Goal: Task Accomplishment & Management: Use online tool/utility

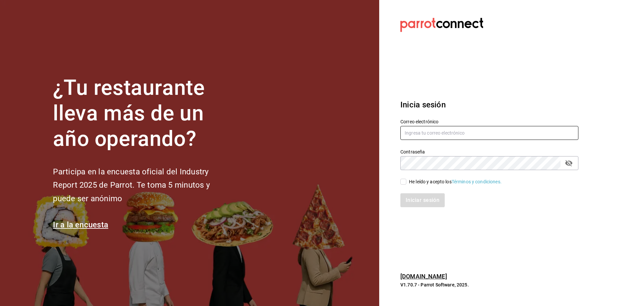
type input "[PERSON_NAME][EMAIL_ADDRESS][PERSON_NAME][DOMAIN_NAME]"
click at [403, 181] on input "He leído y acepto los Términos y condiciones." at bounding box center [404, 181] width 6 height 6
checkbox input "true"
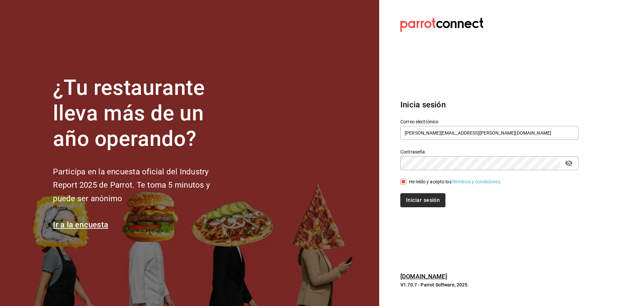
click at [420, 195] on button "Iniciar sesión" at bounding box center [423, 200] width 45 height 14
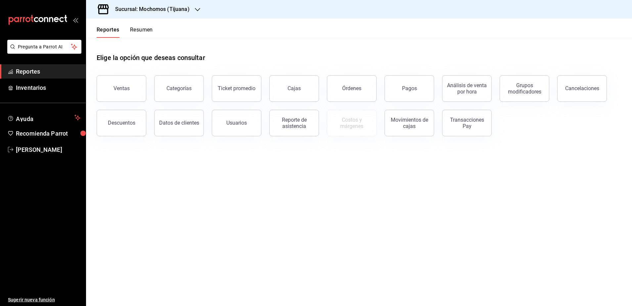
click at [190, 7] on div "Sucursal: Mochomos (Tijuana)" at bounding box center [147, 9] width 112 height 19
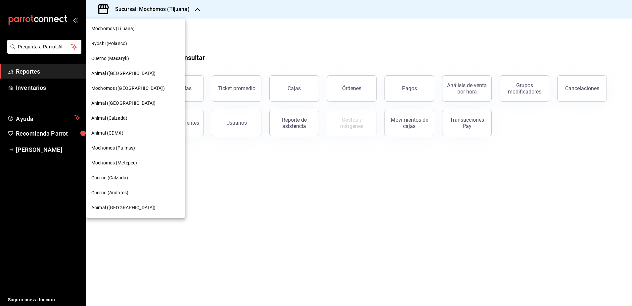
click at [140, 176] on div "Cuerno (Calzada)" at bounding box center [135, 177] width 89 height 7
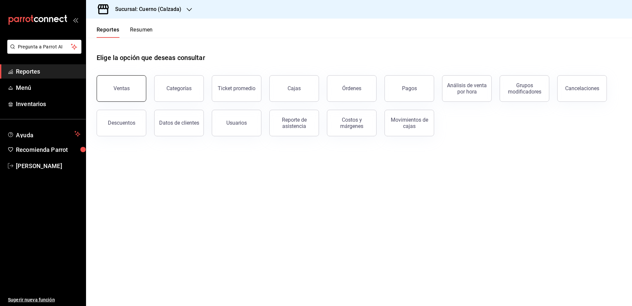
click at [138, 90] on button "Ventas" at bounding box center [122, 88] width 50 height 26
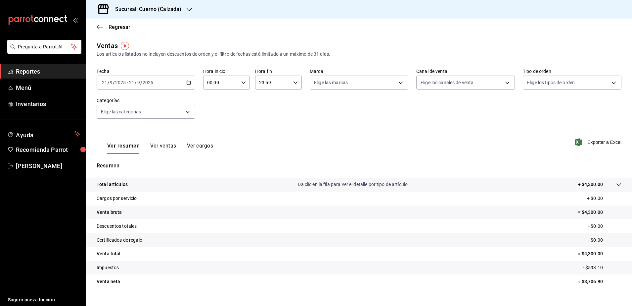
click at [187, 82] on icon "button" at bounding box center [188, 82] width 5 height 5
click at [145, 164] on span "Rango de fechas" at bounding box center [127, 162] width 51 height 7
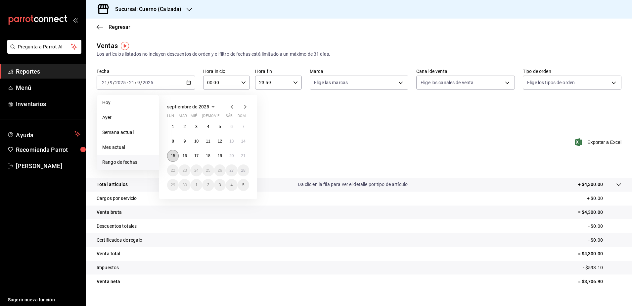
click at [171, 153] on button "15" at bounding box center [173, 156] width 12 height 12
click at [244, 159] on button "21" at bounding box center [244, 156] width 12 height 12
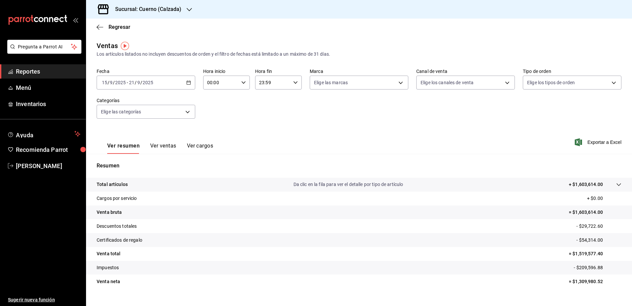
click at [242, 84] on icon "button" at bounding box center [243, 82] width 5 height 5
click at [214, 135] on button "05" at bounding box center [213, 132] width 21 height 13
type input "05:00"
click at [212, 136] on button "05" at bounding box center [213, 132] width 21 height 13
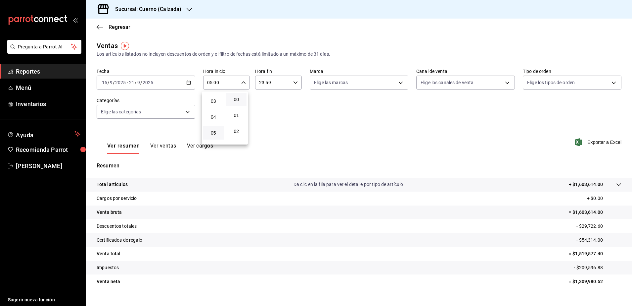
click at [295, 83] on div at bounding box center [316, 153] width 632 height 306
click at [293, 84] on icon "button" at bounding box center [295, 82] width 5 height 5
click at [266, 137] on span "05" at bounding box center [265, 138] width 13 height 5
click at [289, 97] on span "00" at bounding box center [288, 99] width 13 height 5
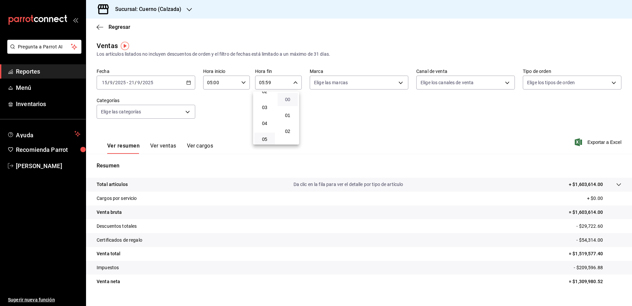
type input "05:00"
click at [354, 108] on div at bounding box center [316, 153] width 632 height 306
click at [385, 82] on body "Pregunta a Parrot AI Reportes Menú Inventarios Ayuda Recomienda Parrot [PERSON_…" at bounding box center [316, 153] width 632 height 306
click at [350, 130] on span "Cuerno - Calzada" at bounding box center [363, 130] width 76 height 7
type input "b7ae777b-2dfc-42e0-9650-6cefdf37a424"
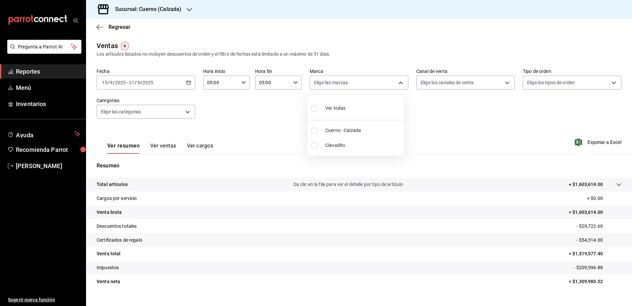
checkbox input "true"
click at [580, 140] on div at bounding box center [316, 153] width 632 height 306
click at [590, 140] on span "Exportar a Excel" at bounding box center [598, 142] width 45 height 8
click at [68, 68] on span "Reportes" at bounding box center [48, 71] width 65 height 9
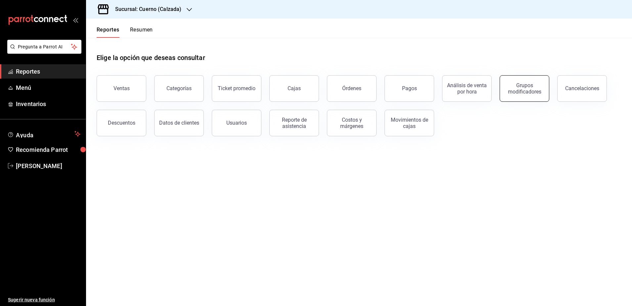
click at [527, 93] on div "Grupos modificadores" at bounding box center [524, 88] width 41 height 13
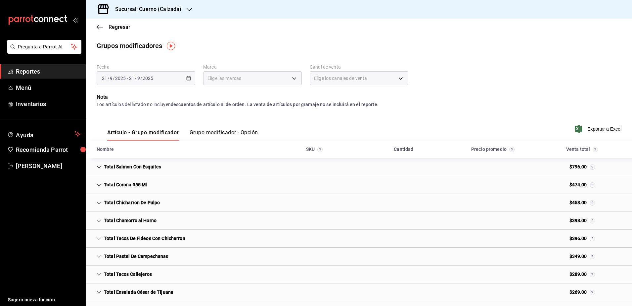
click at [209, 131] on button "Grupo modificador - Opción" at bounding box center [224, 134] width 69 height 11
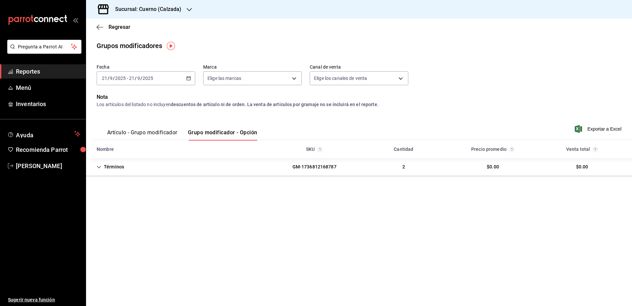
click at [191, 79] on \(Stroke\) "button" at bounding box center [189, 78] width 4 height 4
click at [140, 157] on span "Rango de fechas" at bounding box center [127, 157] width 51 height 7
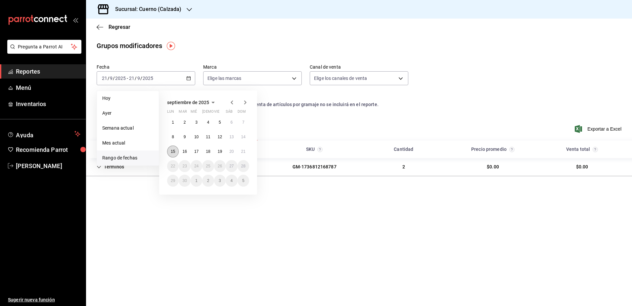
click at [174, 152] on abbr "15" at bounding box center [173, 151] width 4 height 5
click at [241, 153] on abbr "21" at bounding box center [243, 151] width 4 height 5
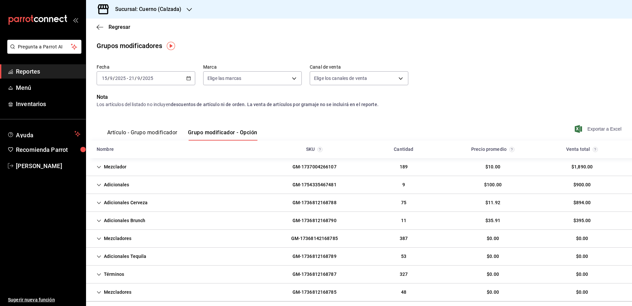
click at [603, 126] on span "Exportar a Excel" at bounding box center [598, 129] width 45 height 8
